Goal: Find specific page/section: Find specific page/section

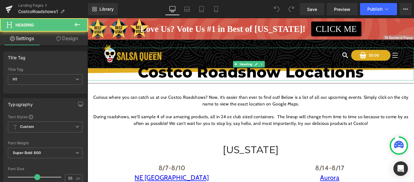
drag, startPoint x: 266, startPoint y: 55, endPoint x: 269, endPoint y: 65, distance: 10.0
click at [269, 65] on h1 at bounding box center [271, 60] width 367 height 18
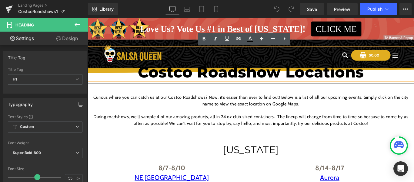
click at [265, 85] on h1 "Costco Roadshow Locations" at bounding box center [271, 79] width 367 height 18
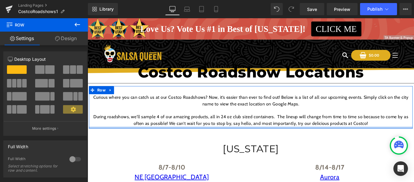
drag, startPoint x: 207, startPoint y: 141, endPoint x: 210, endPoint y: 140, distance: 3.2
click at [210, 140] on div at bounding box center [271, 141] width 364 height 2
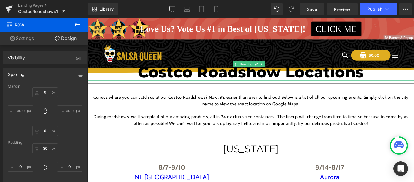
click at [337, 66] on h1 at bounding box center [271, 60] width 367 height 18
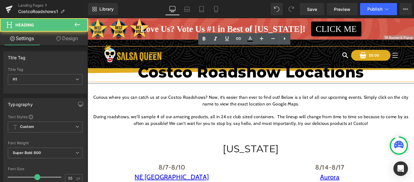
click at [146, 75] on h1 "Costco Roadshow Locations" at bounding box center [271, 79] width 367 height 18
